Goal: Transaction & Acquisition: Purchase product/service

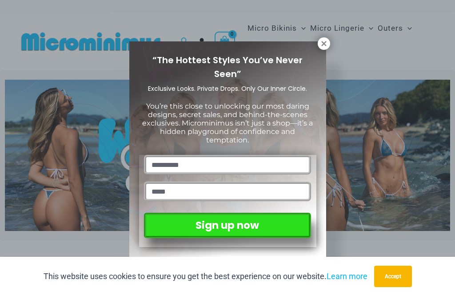
click at [325, 44] on icon at bounding box center [323, 43] width 5 height 5
